Goal: Task Accomplishment & Management: Use online tool/utility

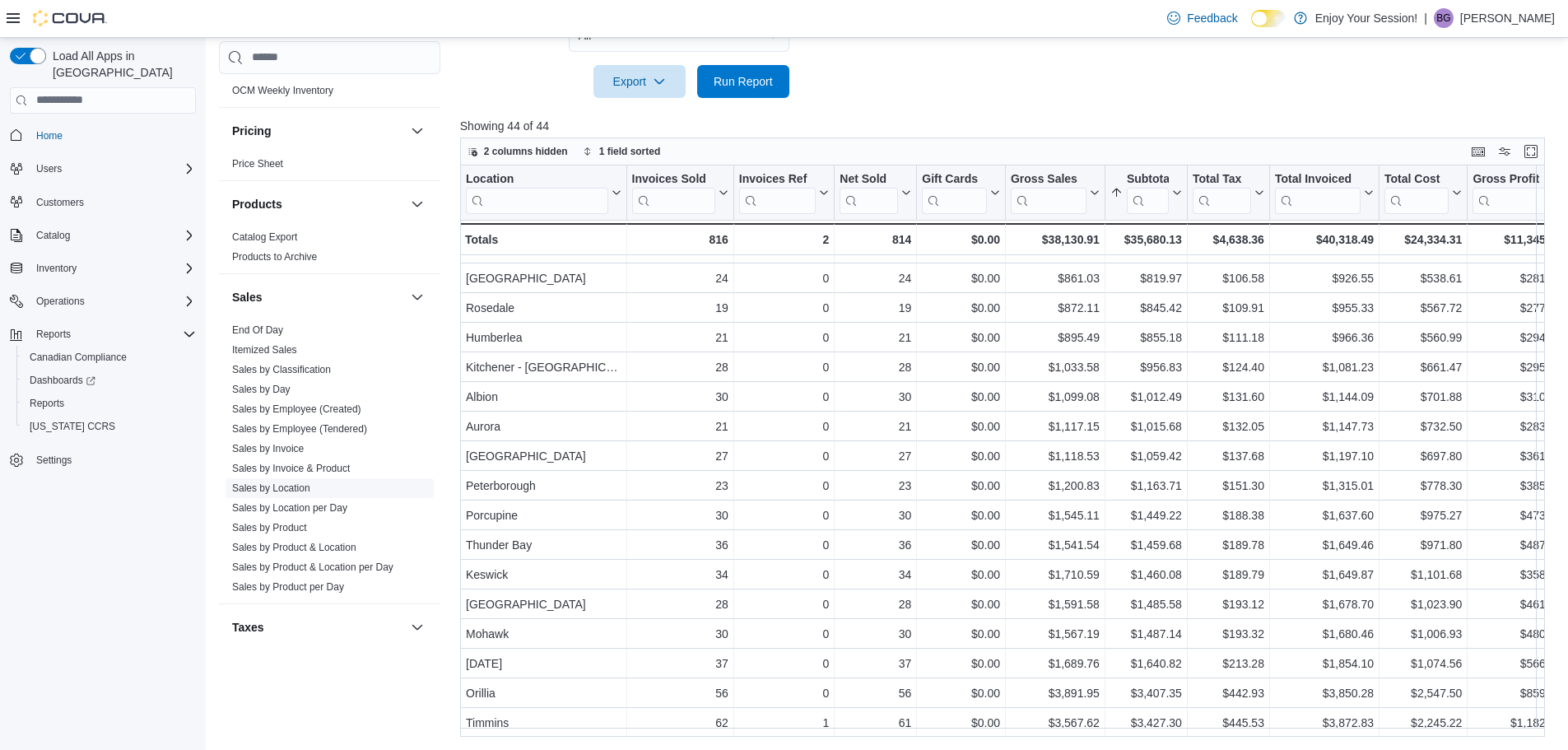
scroll to position [946, 0]
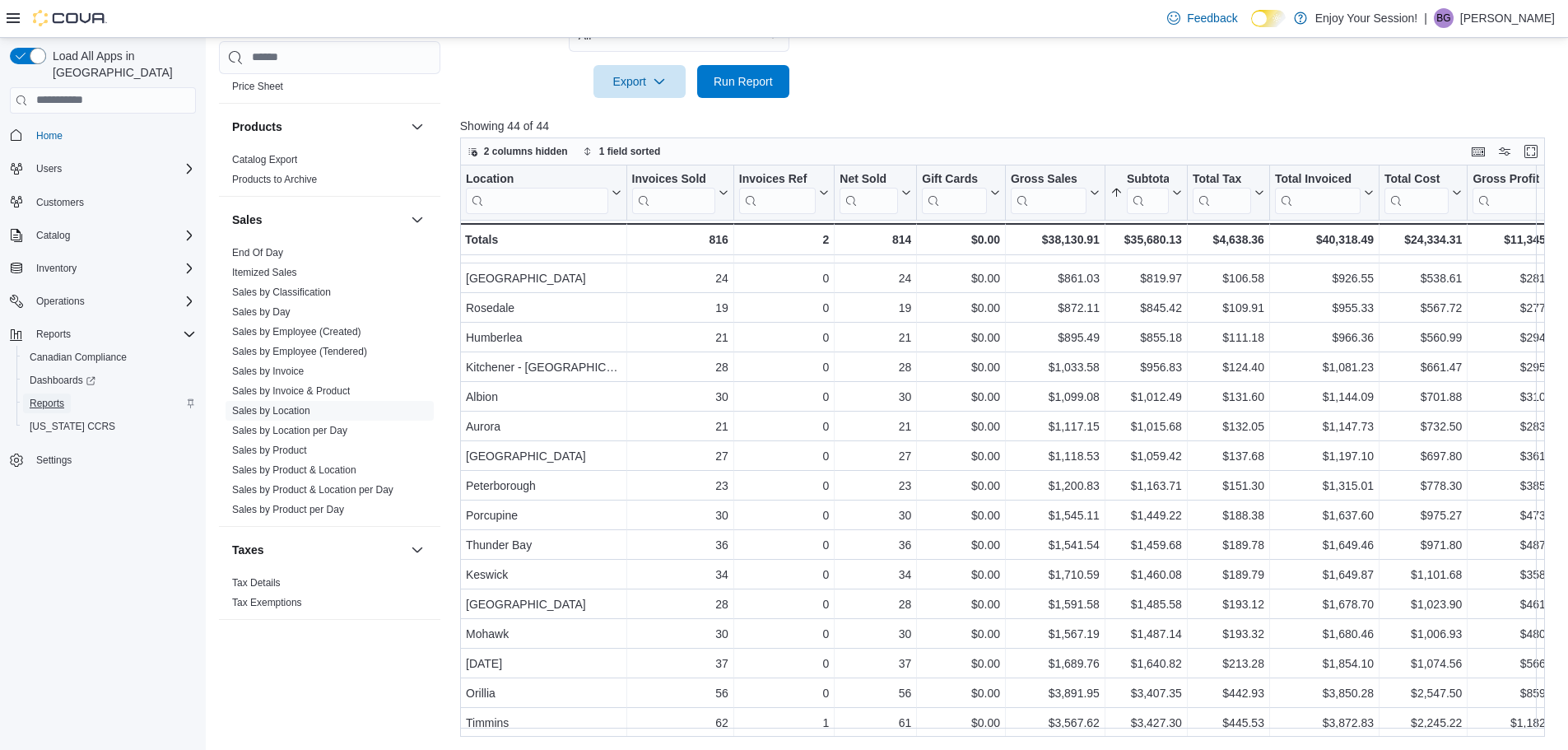
click at [52, 396] on span "Reports" at bounding box center [46, 403] width 34 height 14
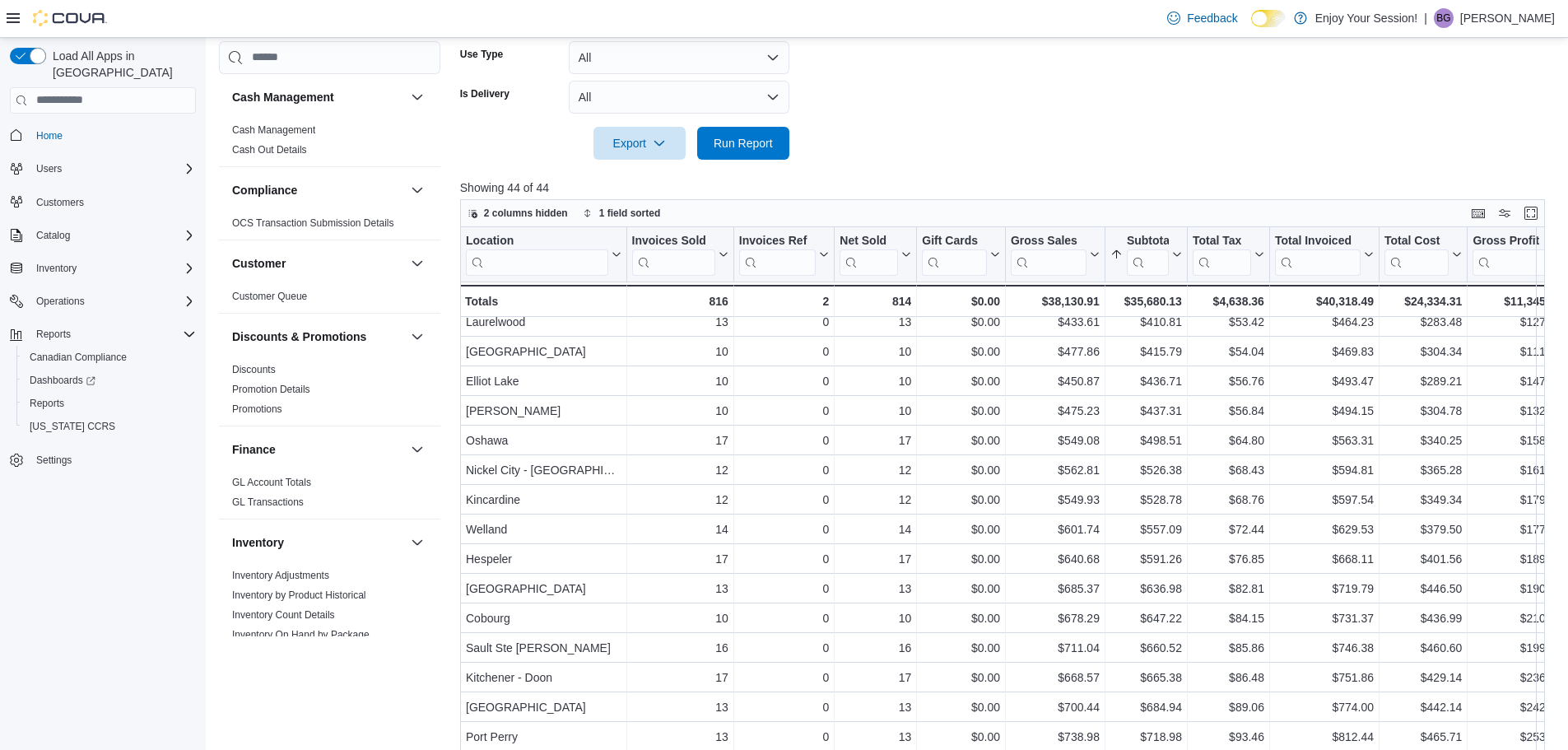
scroll to position [18, 0]
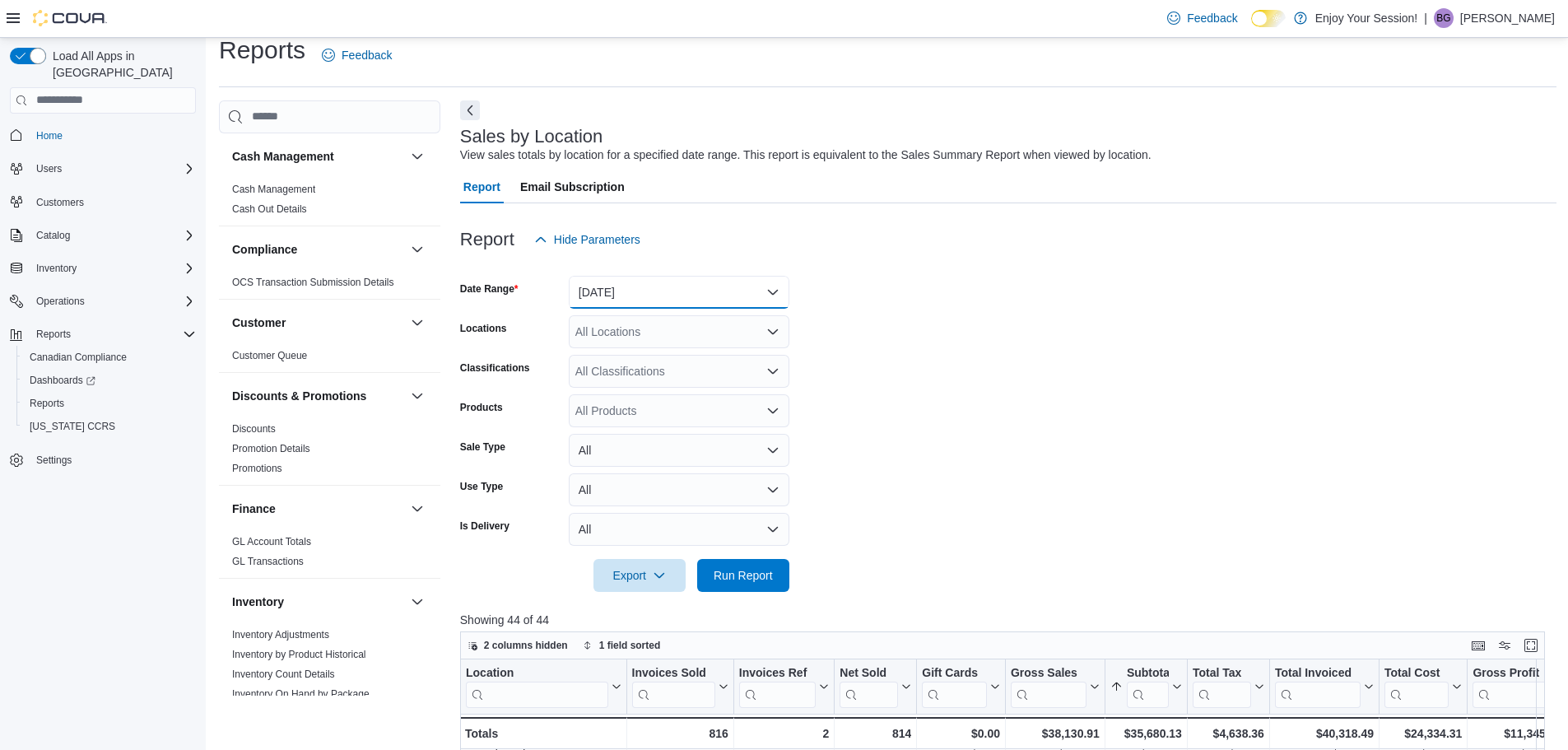
click at [665, 297] on button "[DATE]" at bounding box center [679, 292] width 220 height 33
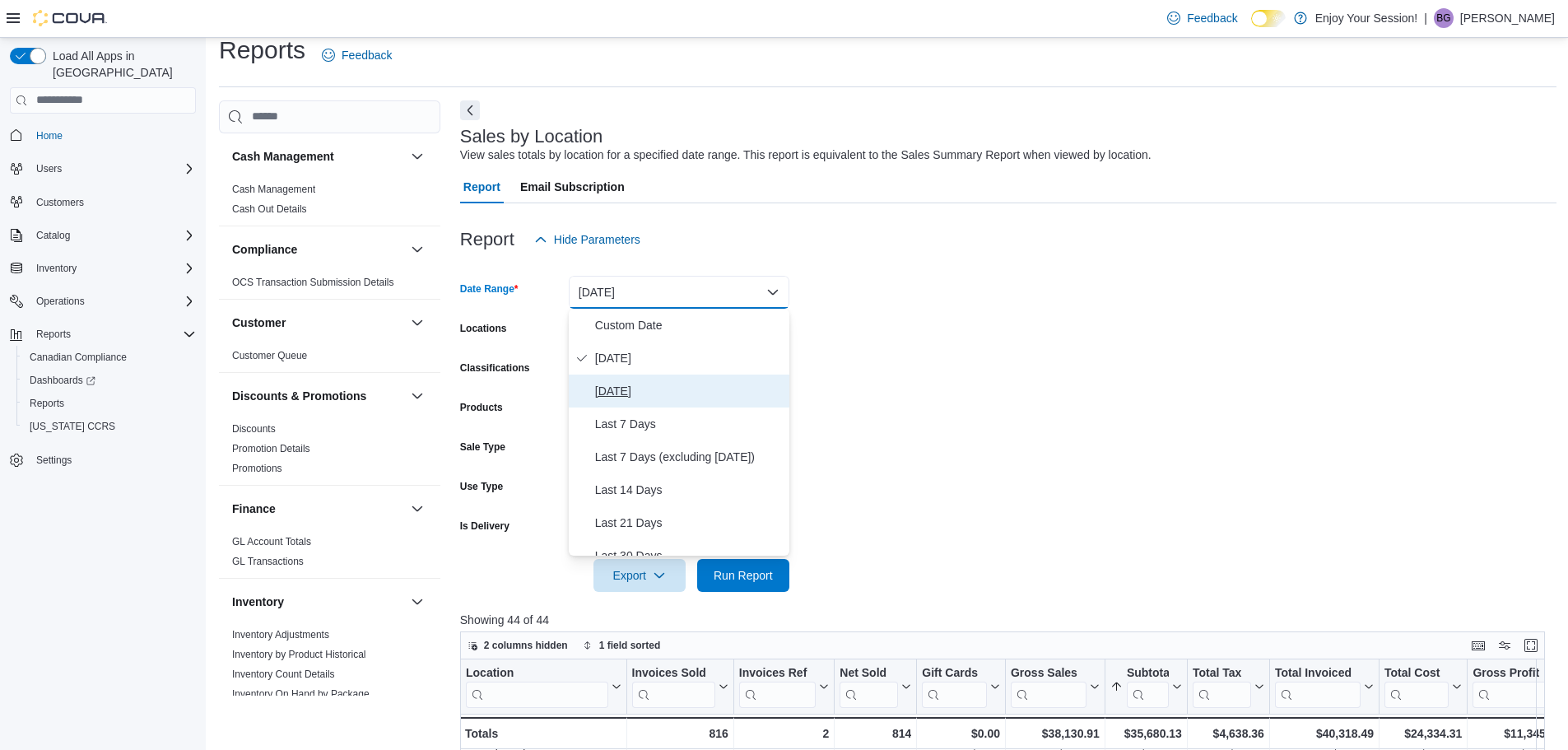
click at [620, 393] on span "[DATE]" at bounding box center [689, 391] width 188 height 19
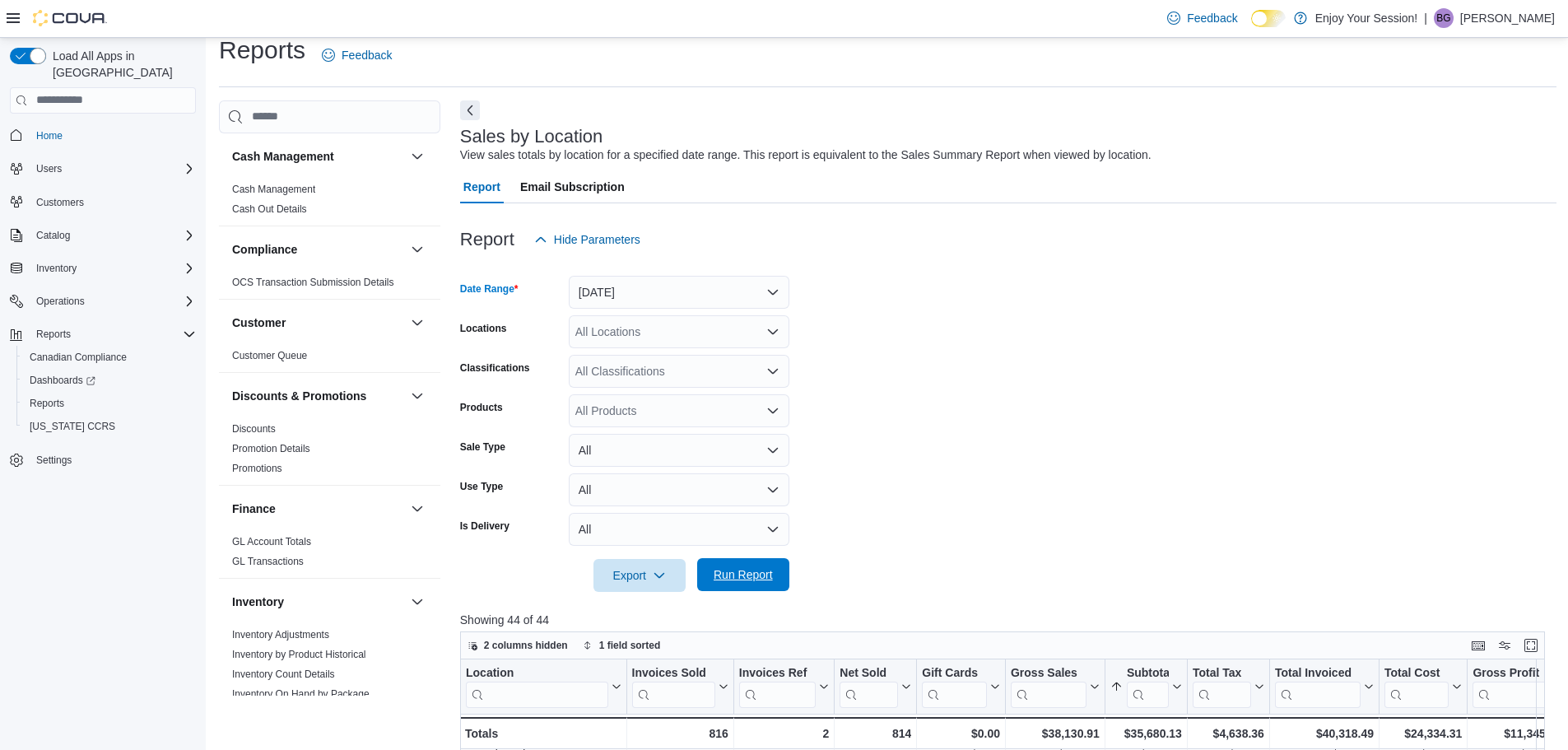
click at [740, 581] on span "Run Report" at bounding box center [743, 574] width 59 height 17
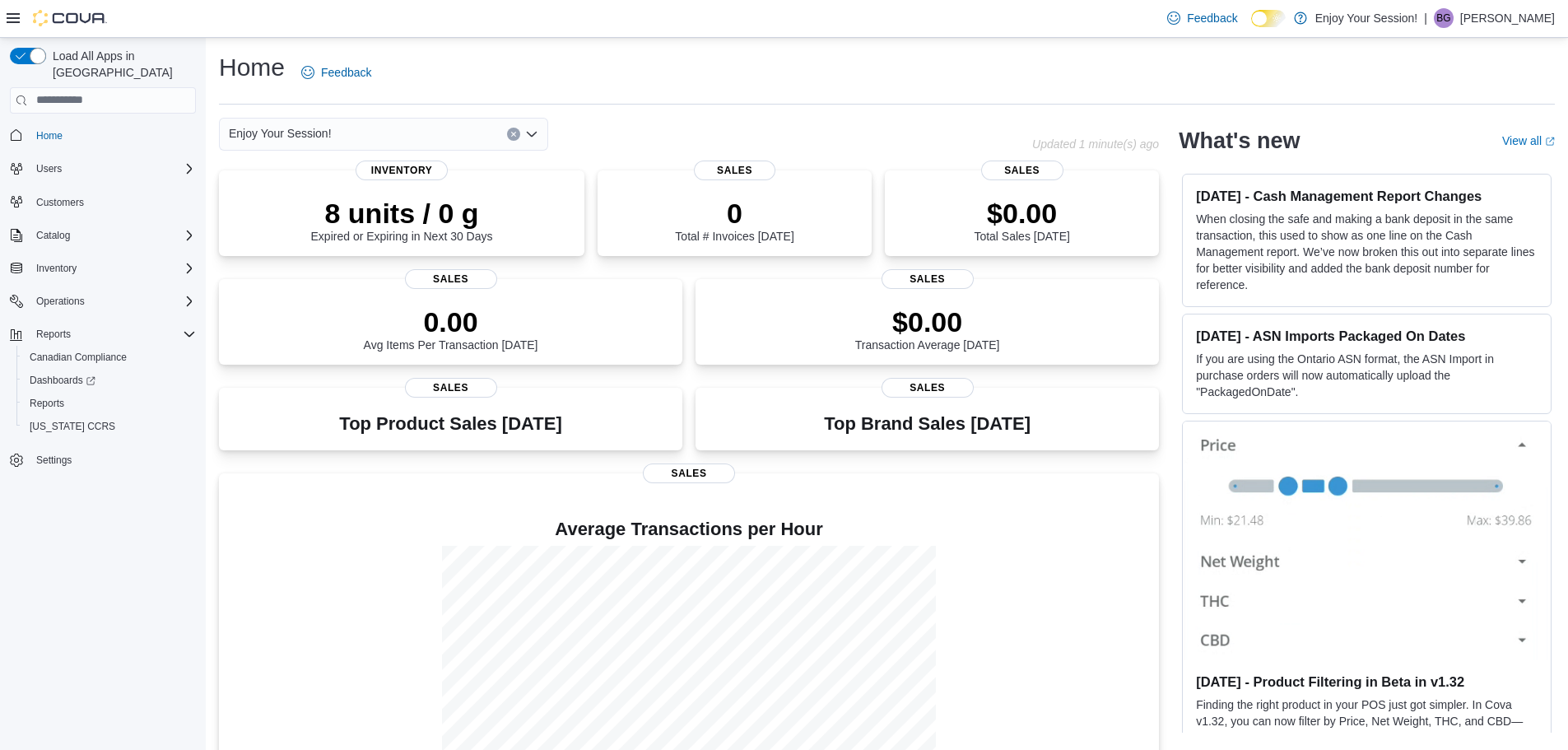
click at [3, 18] on div "Feedback Dark Mode Enjoy Your Session! | BG Bobby Gibbons" at bounding box center [784, 19] width 1568 height 38
click at [45, 396] on span "Reports" at bounding box center [46, 403] width 34 height 14
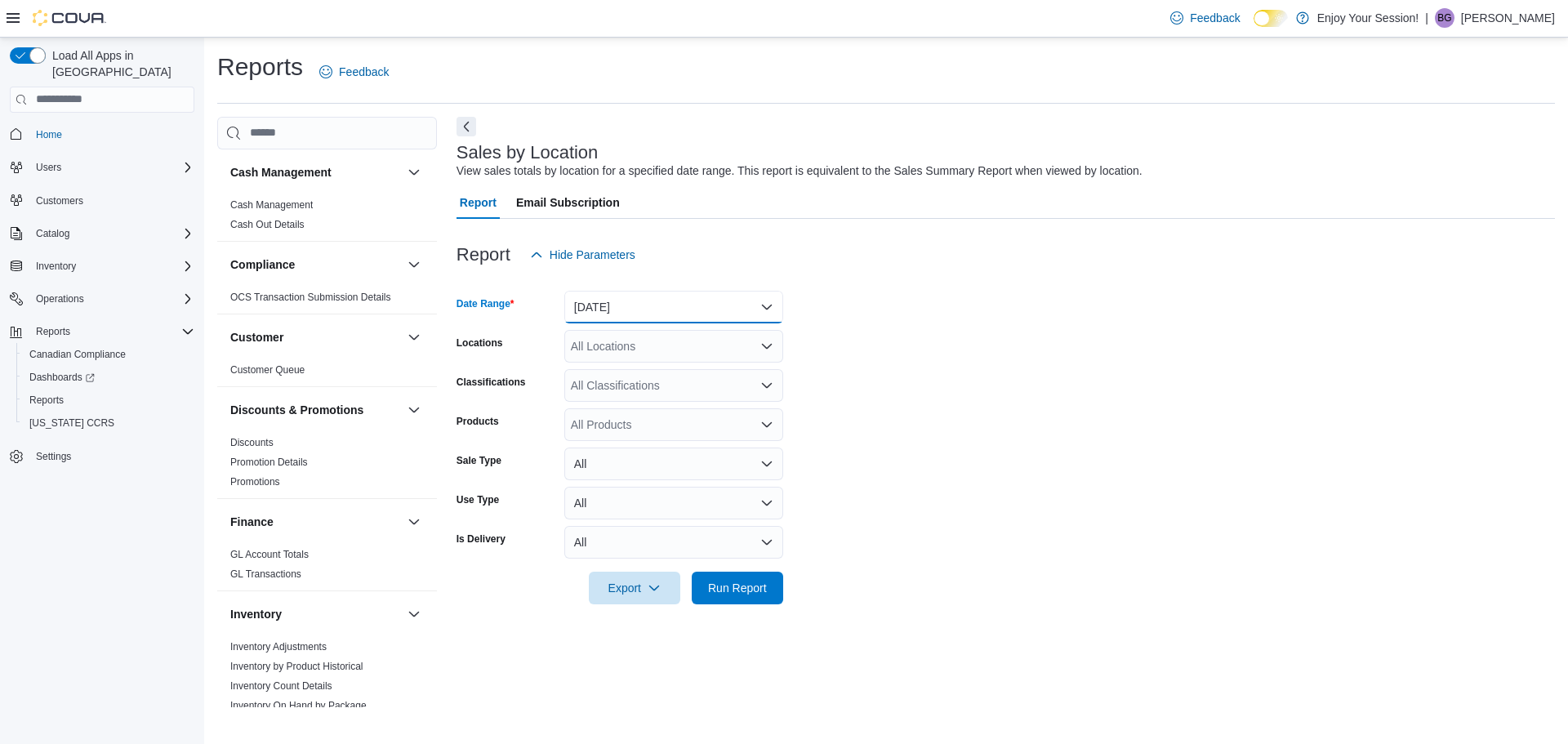
click at [655, 299] on button "[DATE]" at bounding box center [674, 307] width 218 height 33
click at [613, 402] on span "[DATE]" at bounding box center [683, 405] width 187 height 19
click at [726, 586] on span "Run Report" at bounding box center [737, 587] width 59 height 16
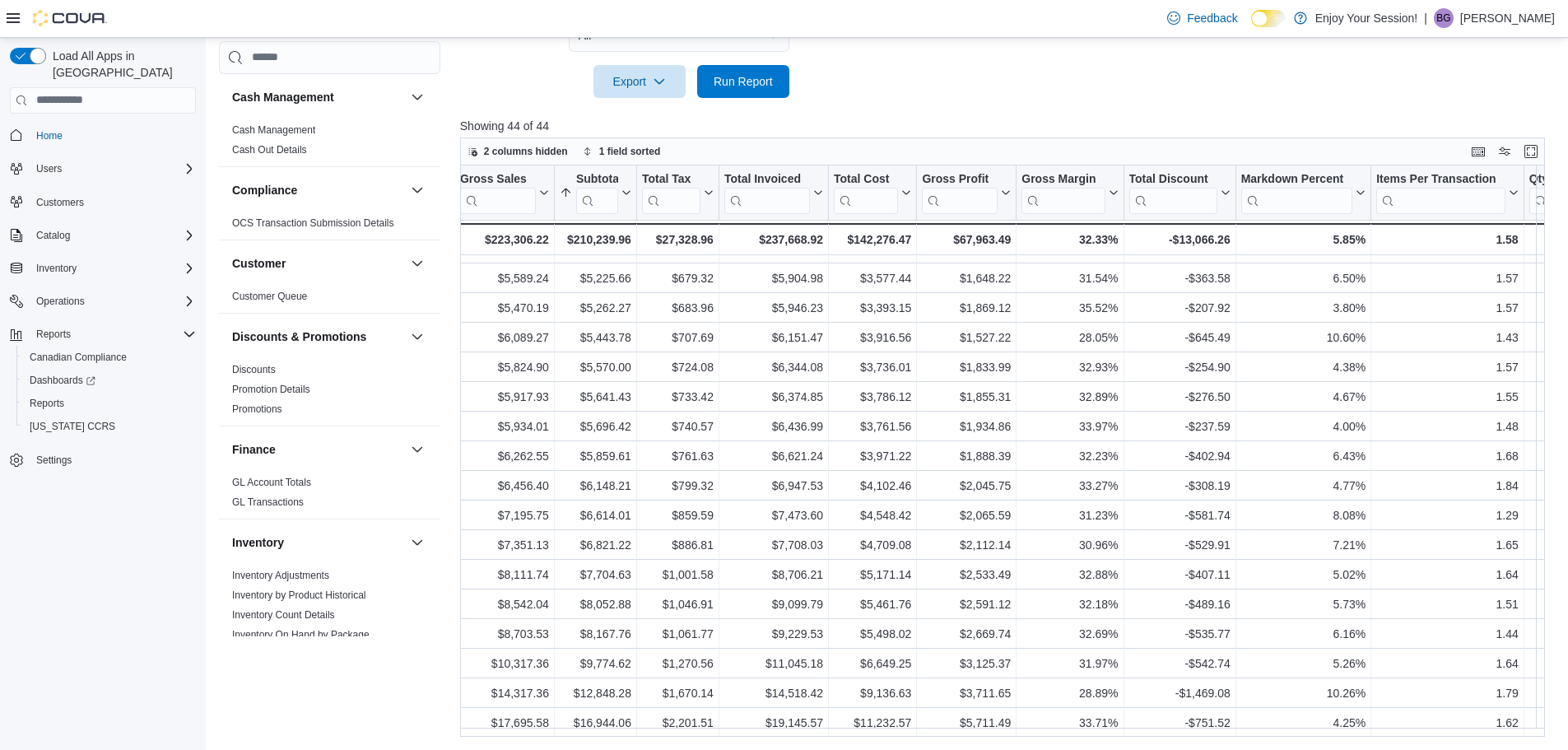
scroll to position [830, 0]
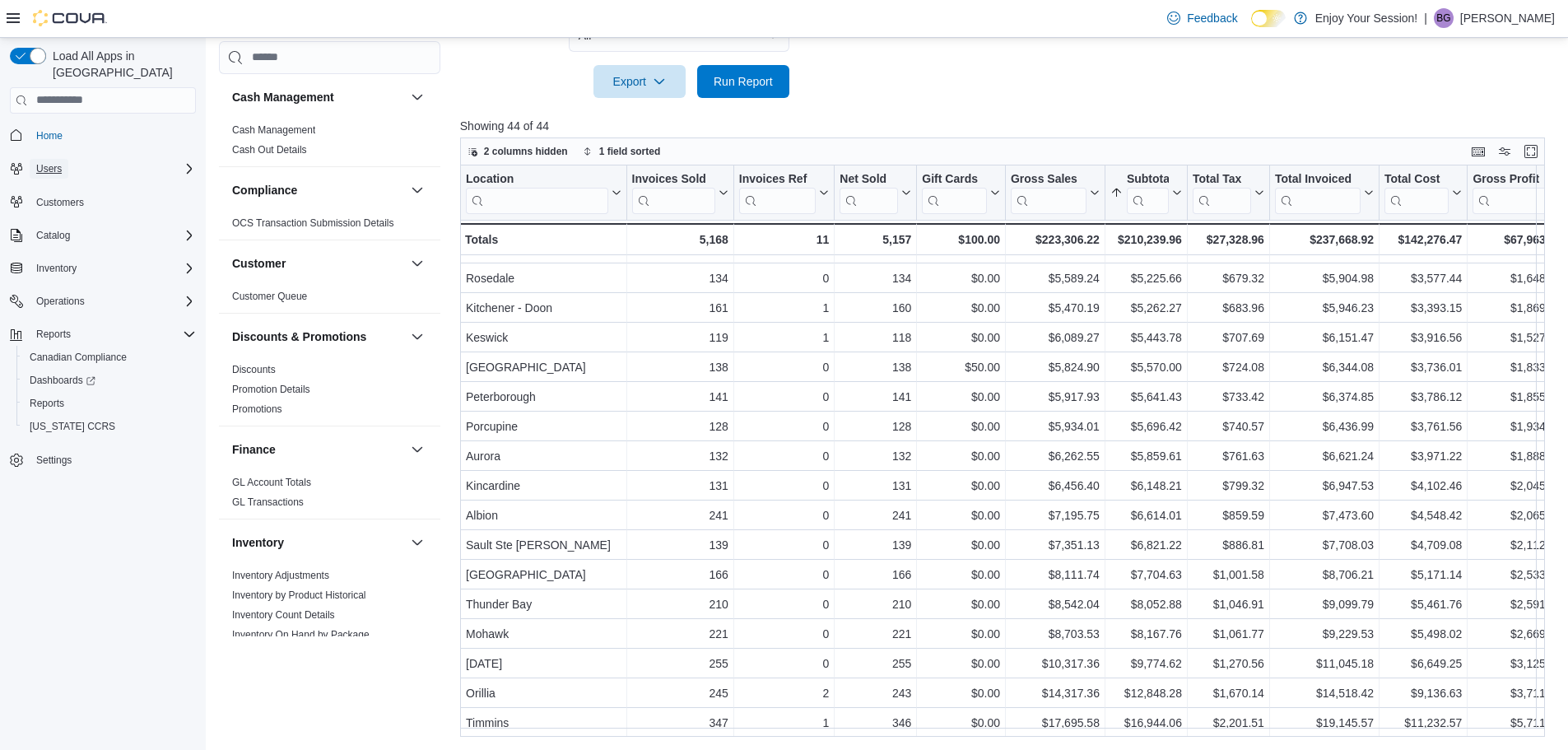
click at [44, 162] on span "Users" at bounding box center [49, 169] width 25 height 14
